Goal: Find specific page/section

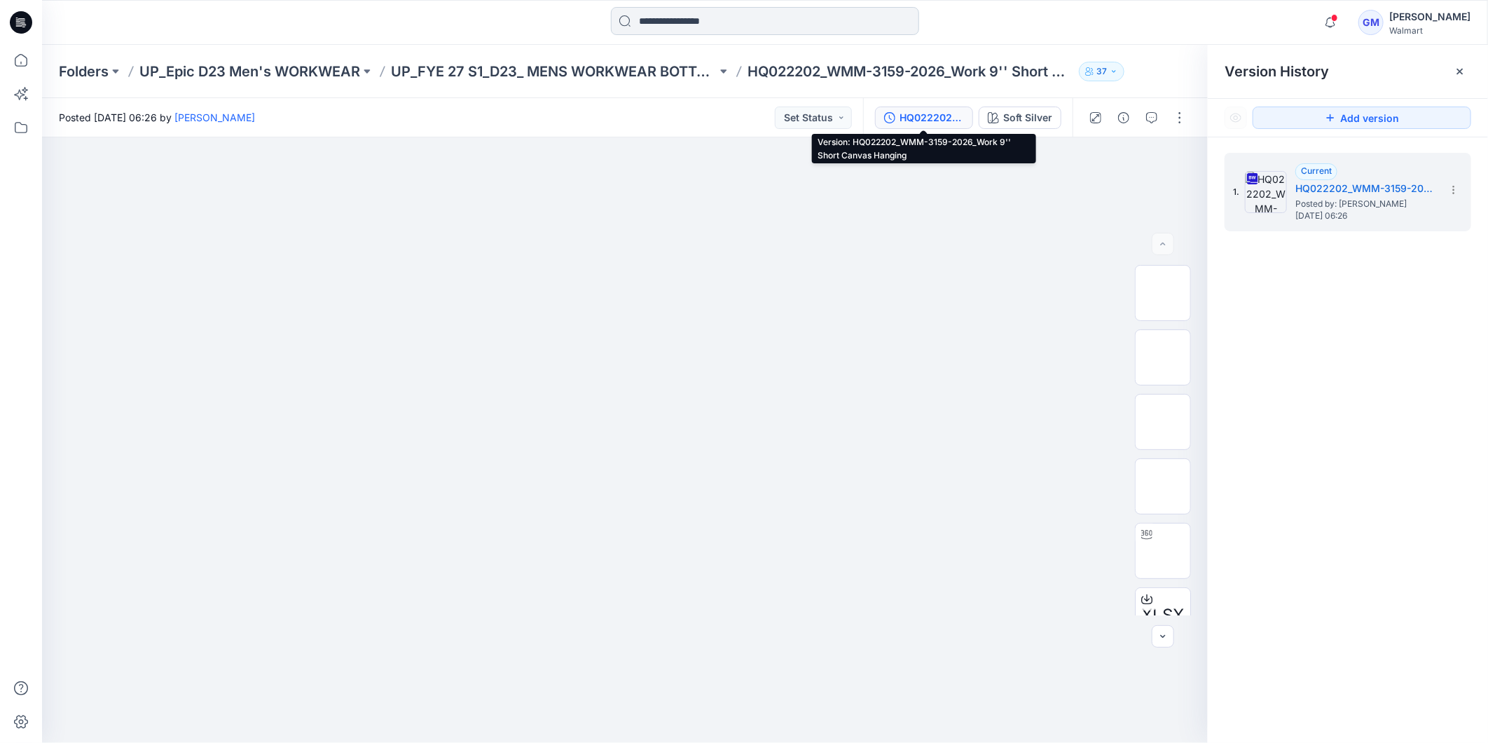
drag, startPoint x: 0, startPoint y: 0, endPoint x: 892, endPoint y: 11, distance: 891.9
click at [682, 13] on input at bounding box center [765, 21] width 308 height 28
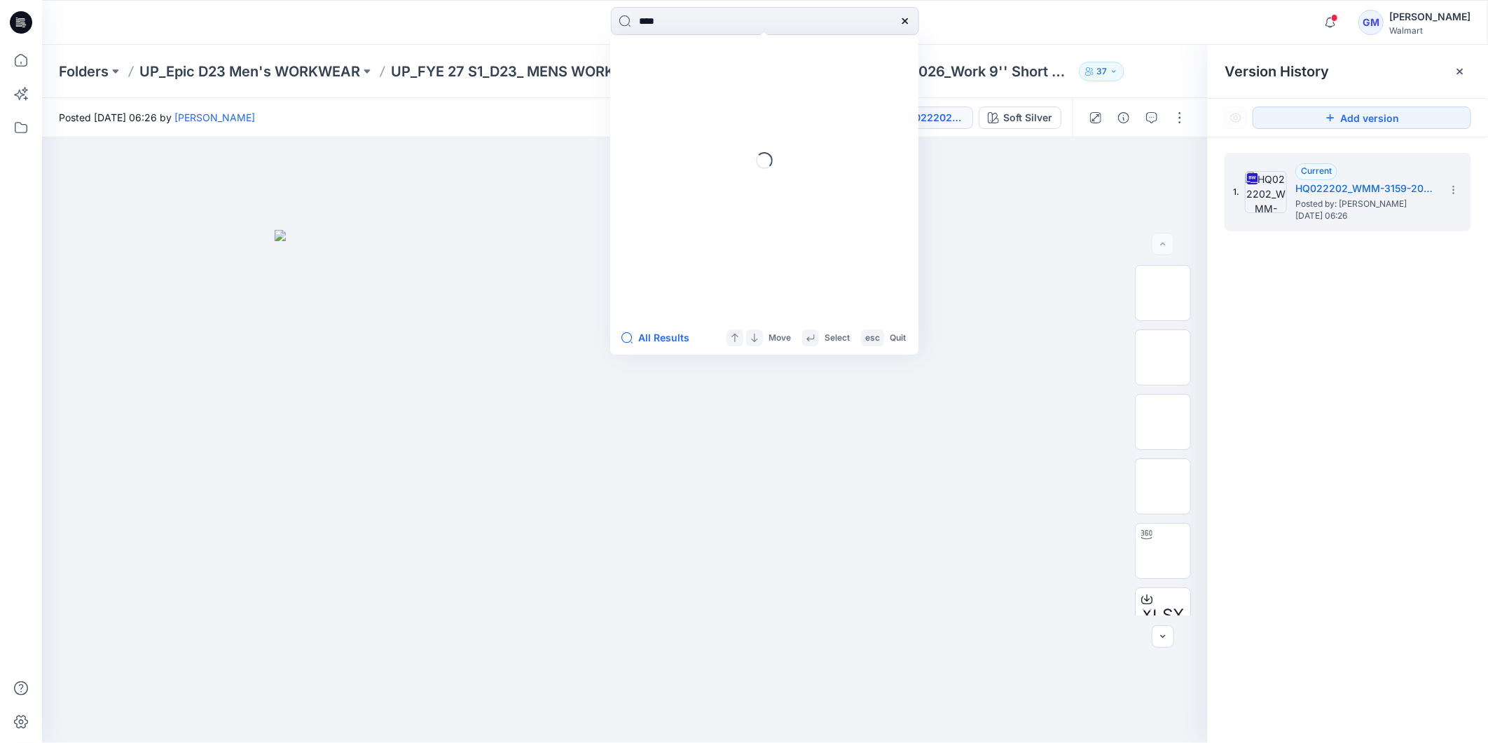
type input "****"
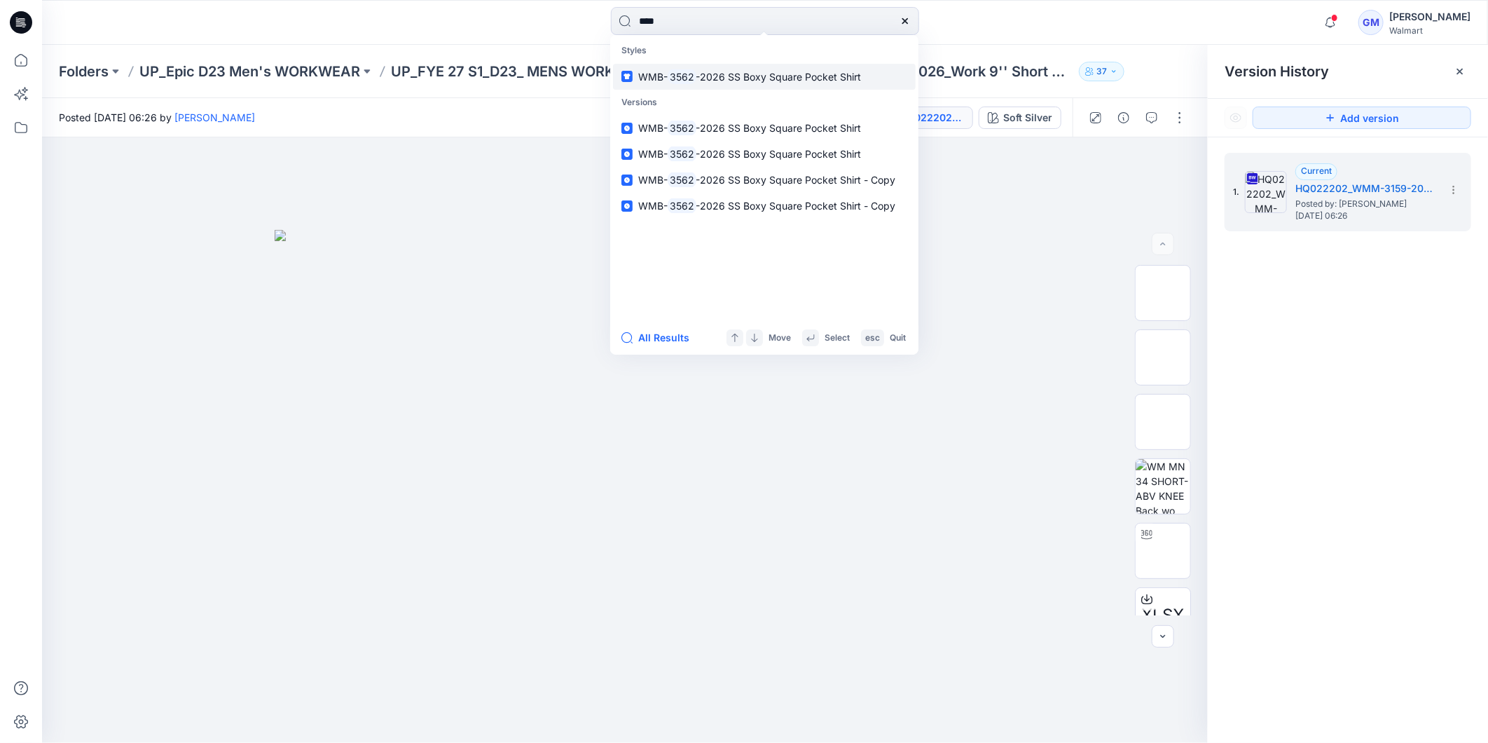
click at [708, 71] on span "-2026 SS Boxy Square Pocket Shirt" at bounding box center [778, 77] width 165 height 12
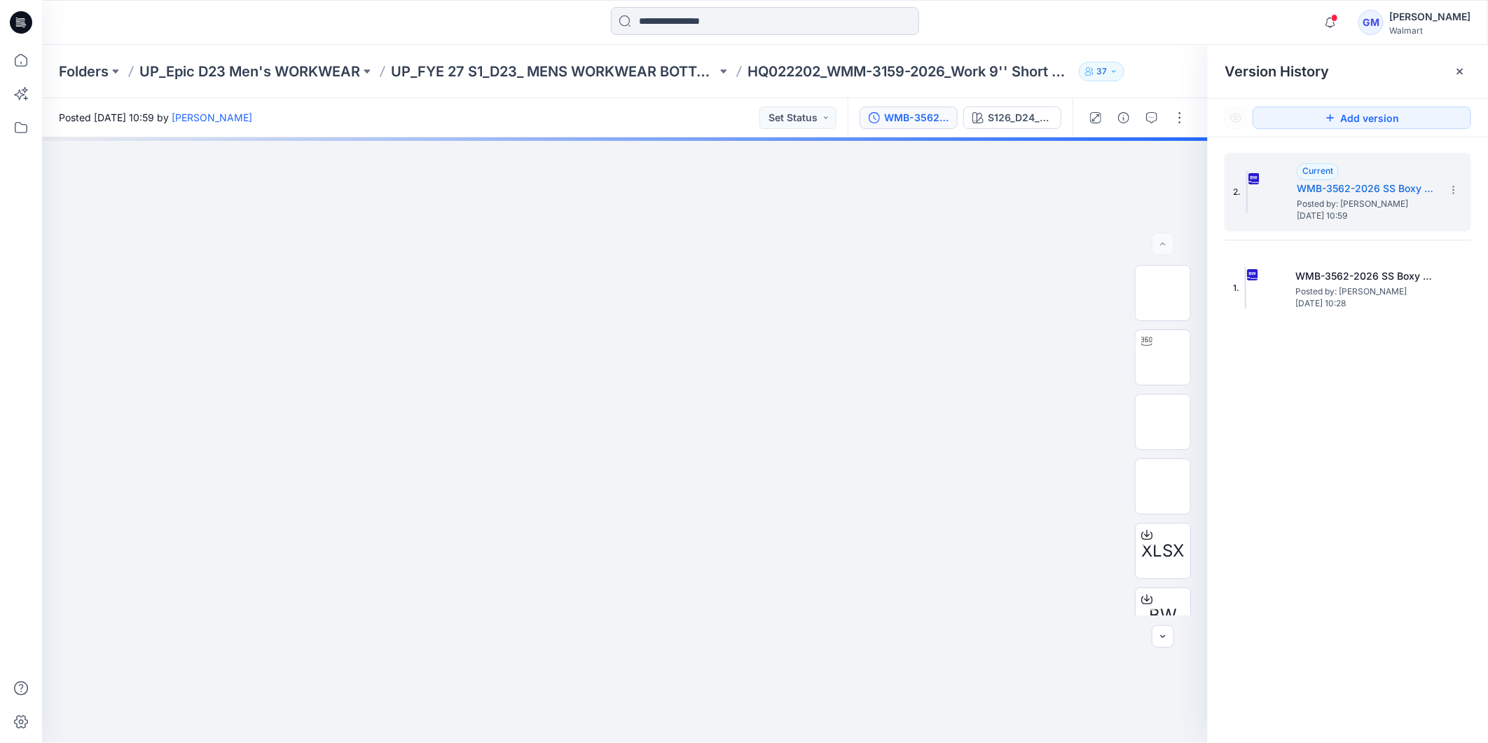
click at [689, 20] on input at bounding box center [765, 21] width 308 height 28
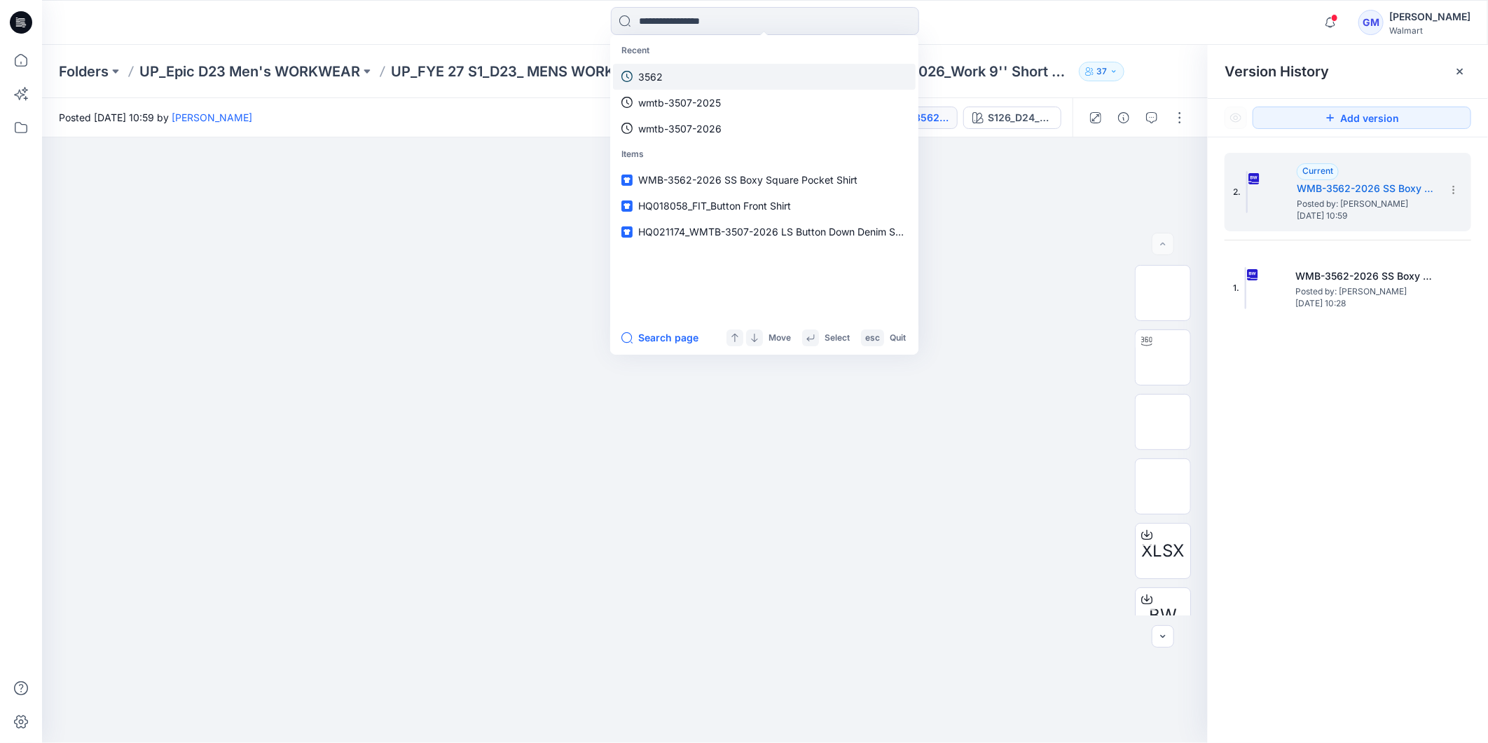
click at [691, 81] on link "3562" at bounding box center [764, 77] width 303 height 26
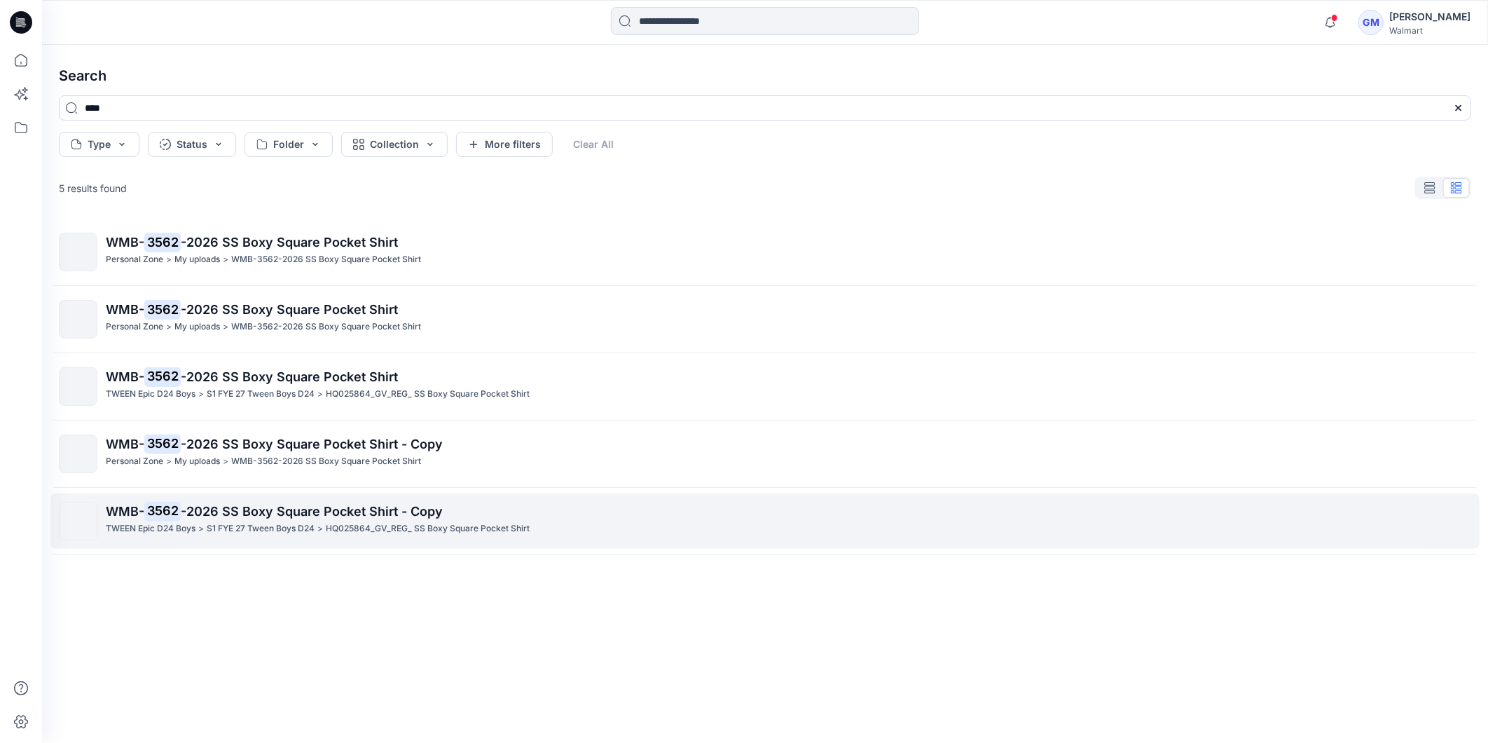
click at [235, 510] on span "-2026 SS Boxy Square Pocket Shirt - Copy" at bounding box center [312, 511] width 262 height 15
